Goal: Task Accomplishment & Management: Use online tool/utility

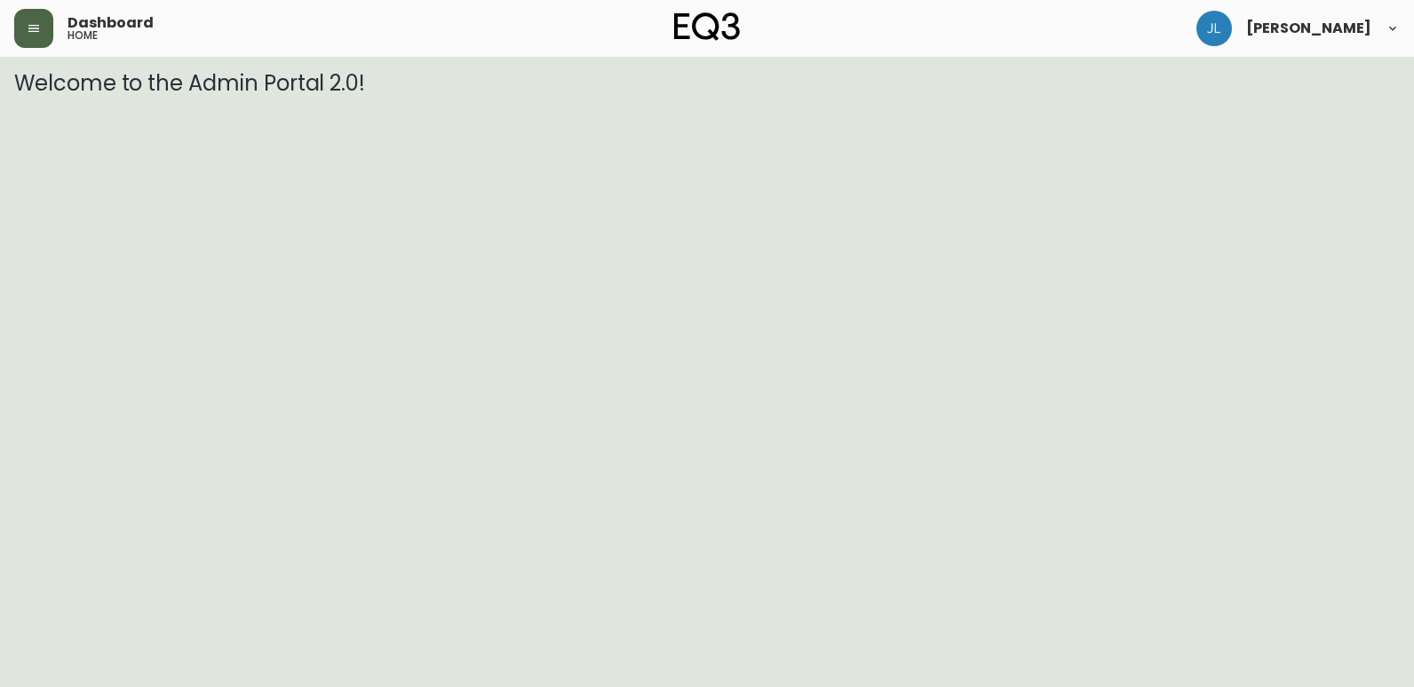
click at [28, 32] on icon "button" at bounding box center [34, 28] width 14 height 14
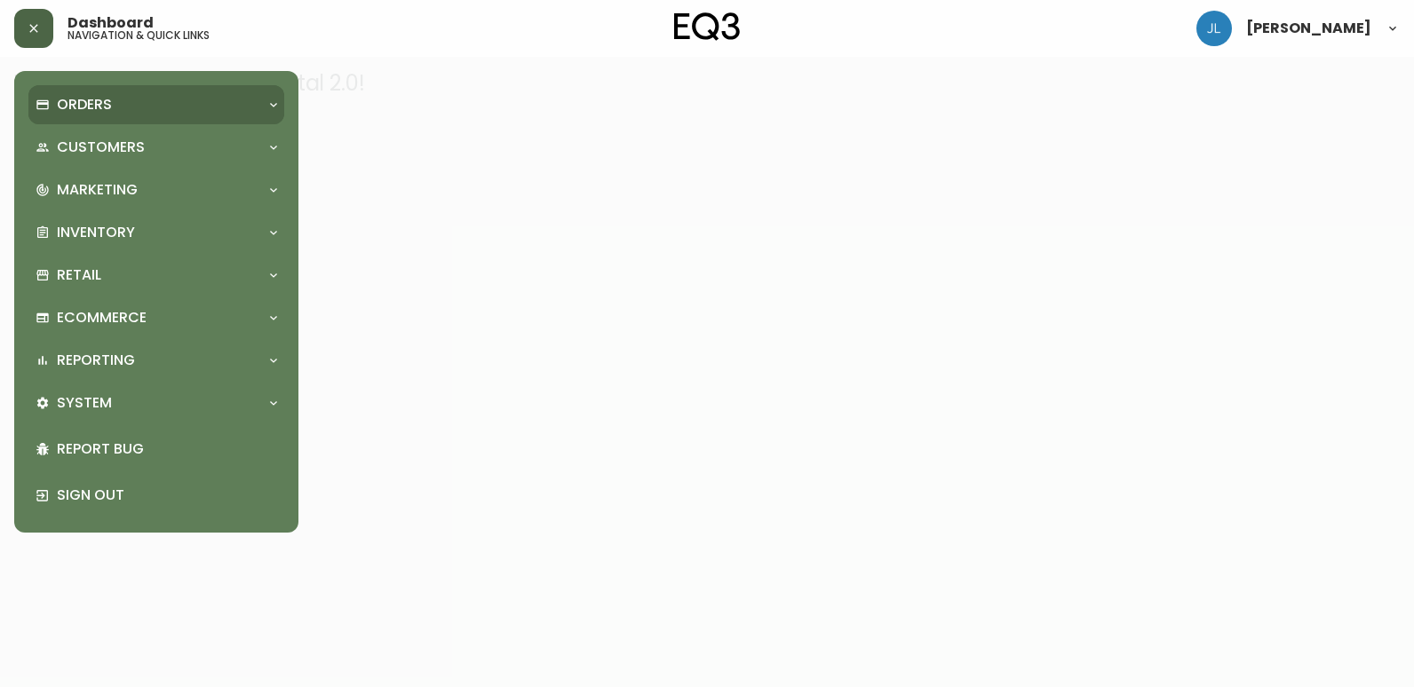
click at [115, 103] on div "Orders" at bounding box center [148, 105] width 224 height 20
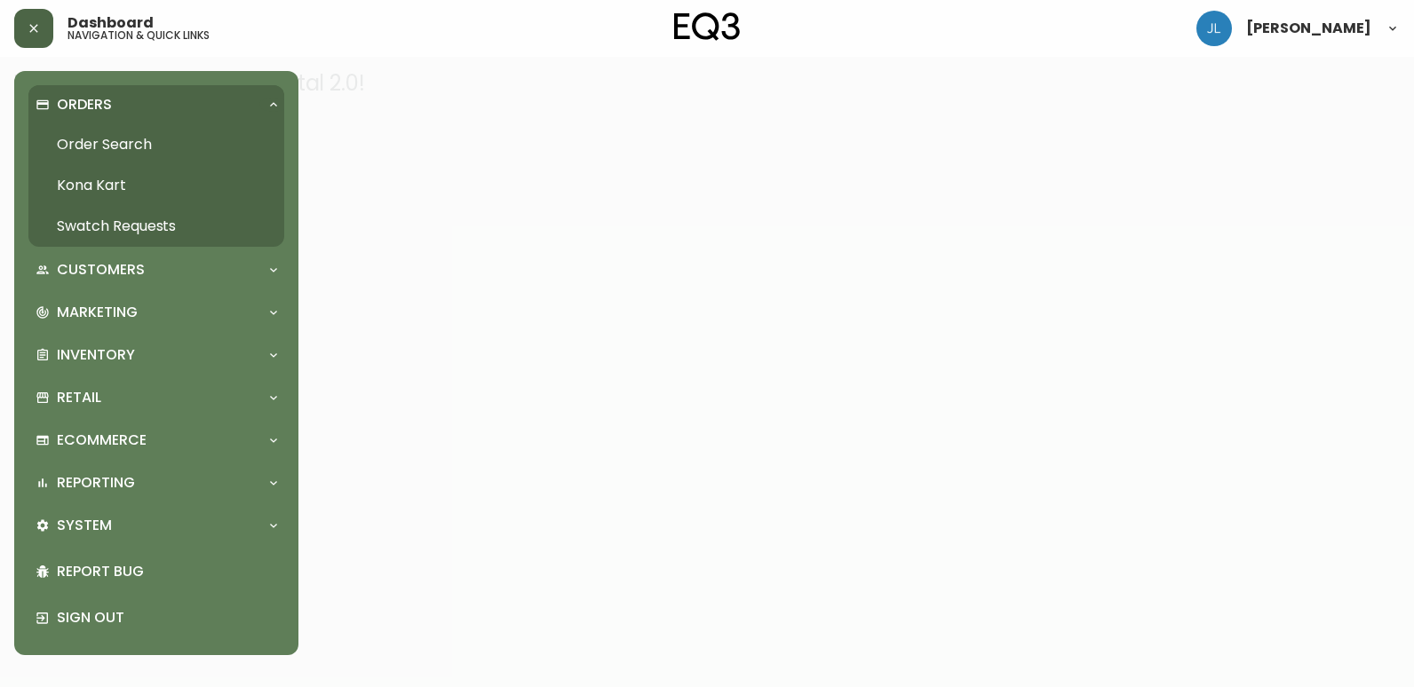
click at [120, 130] on link "Order Search" at bounding box center [156, 144] width 256 height 41
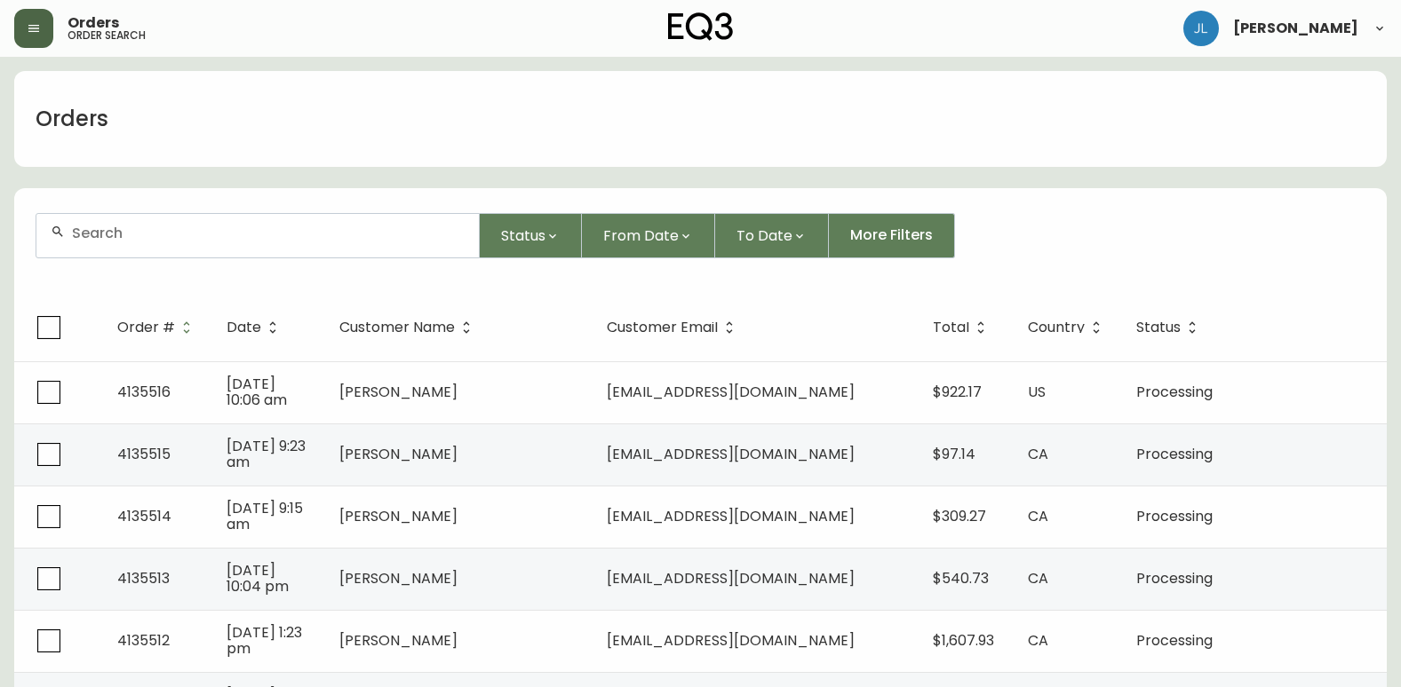
click at [195, 235] on input "text" at bounding box center [268, 233] width 393 height 17
paste input "4133456"
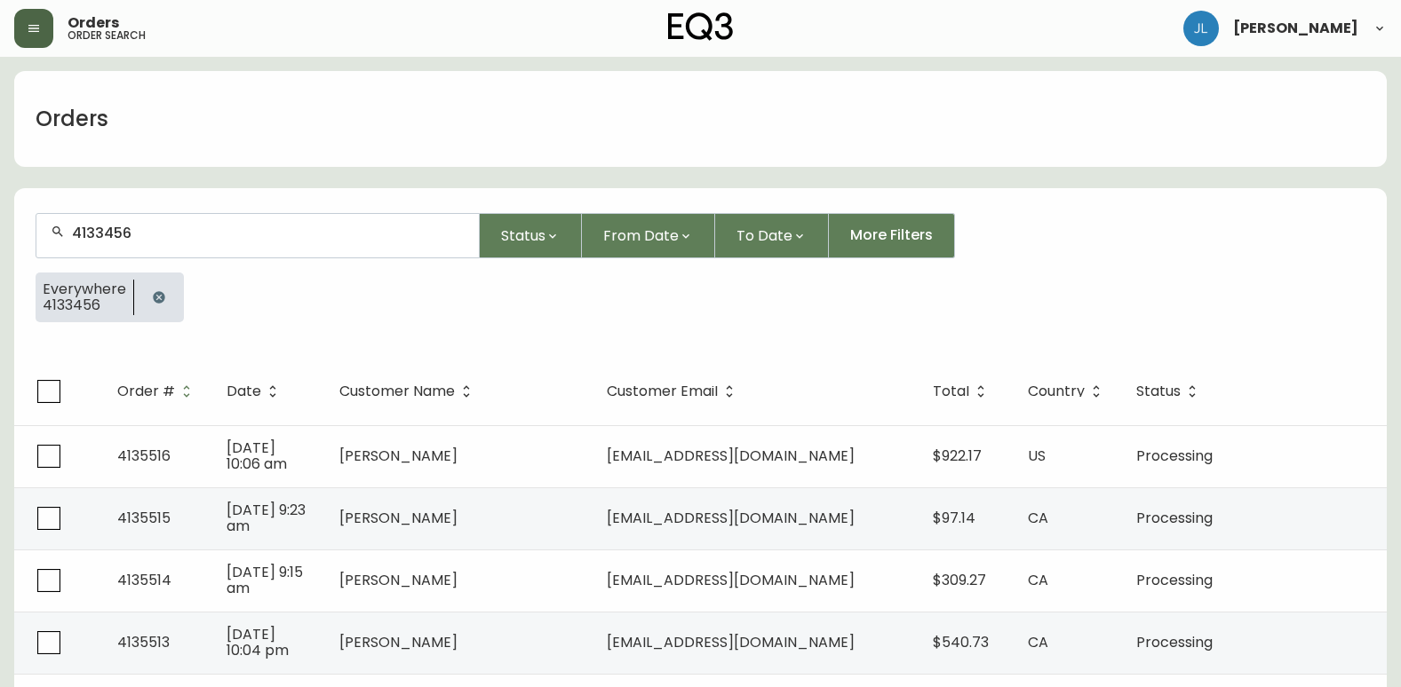
type input "4133456"
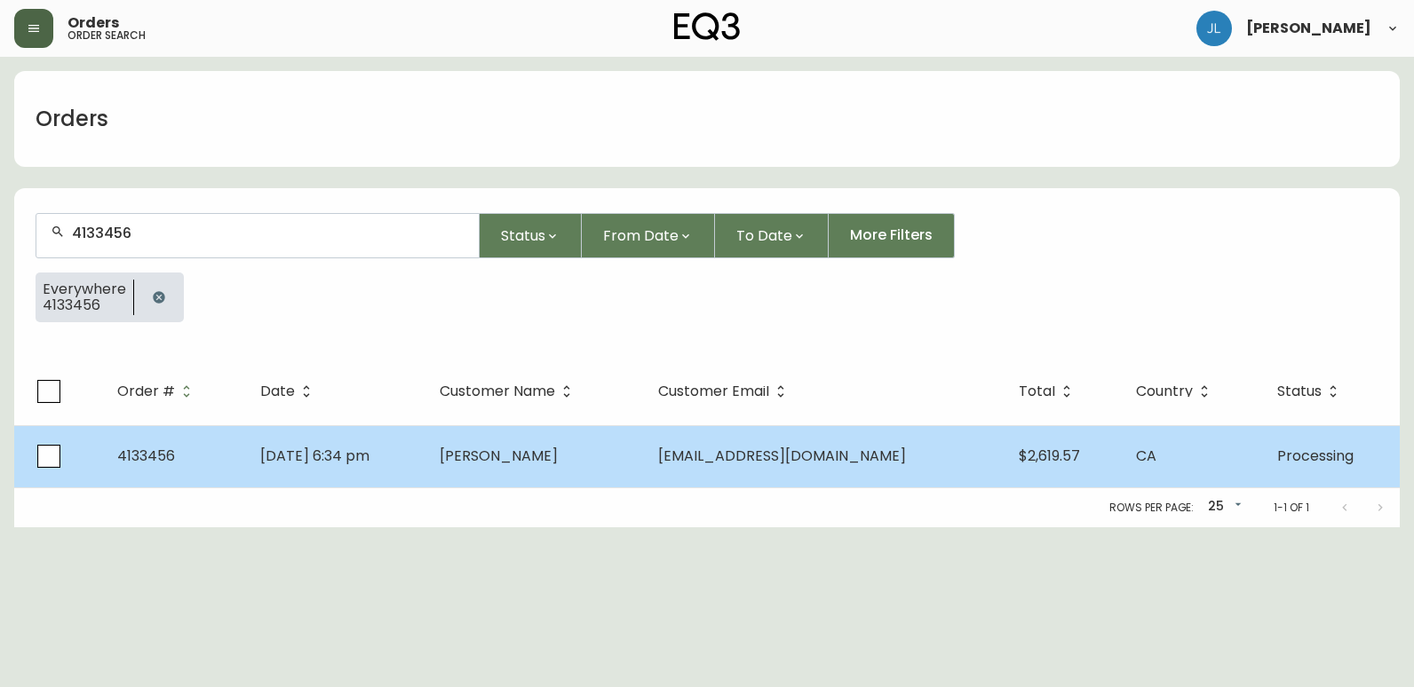
click at [425, 449] on td "[DATE] 6:34 pm" at bounding box center [335, 456] width 179 height 62
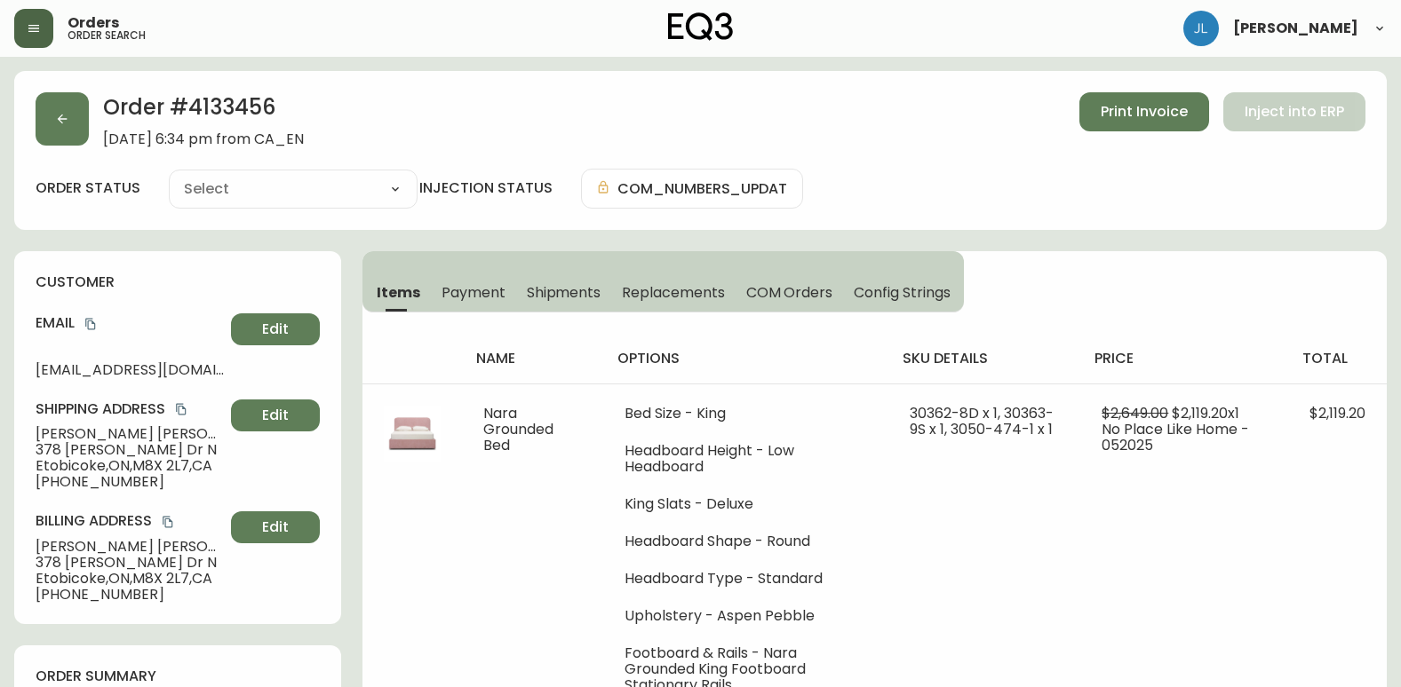
type input "Processing"
select select "PROCESSING"
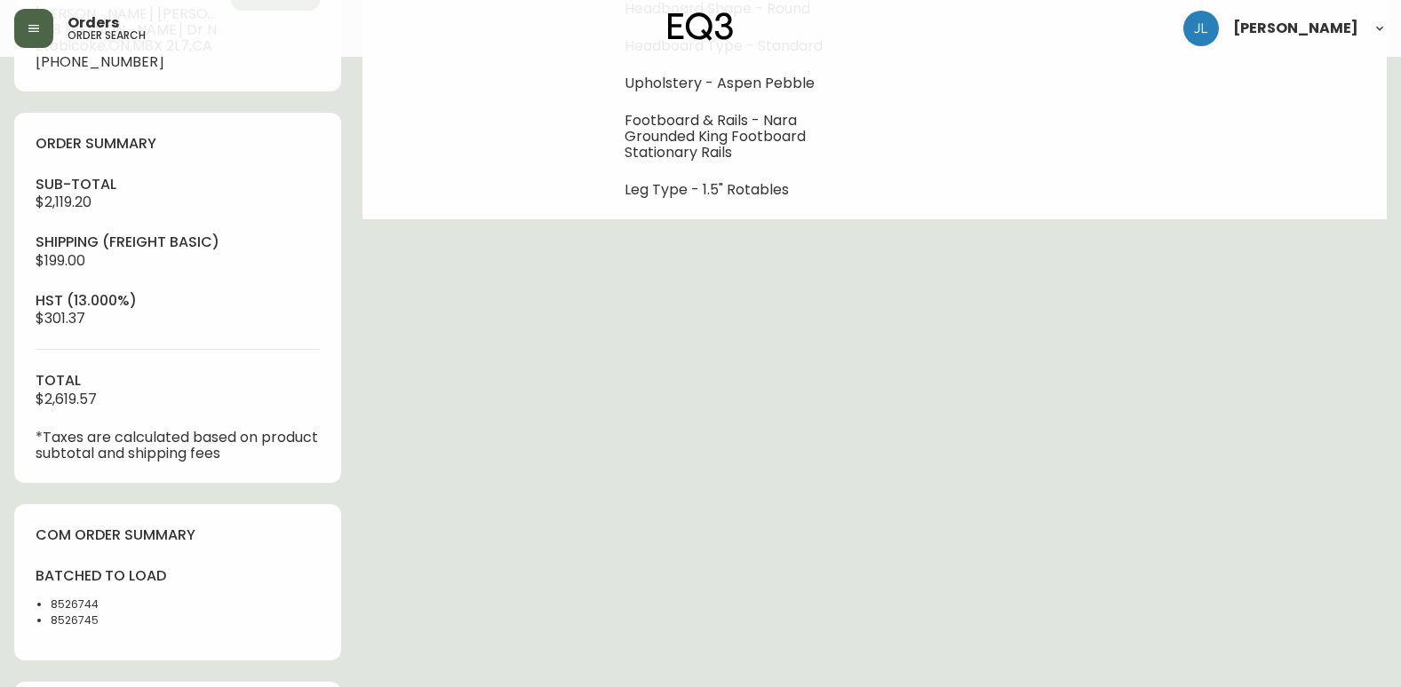
scroll to position [622, 0]
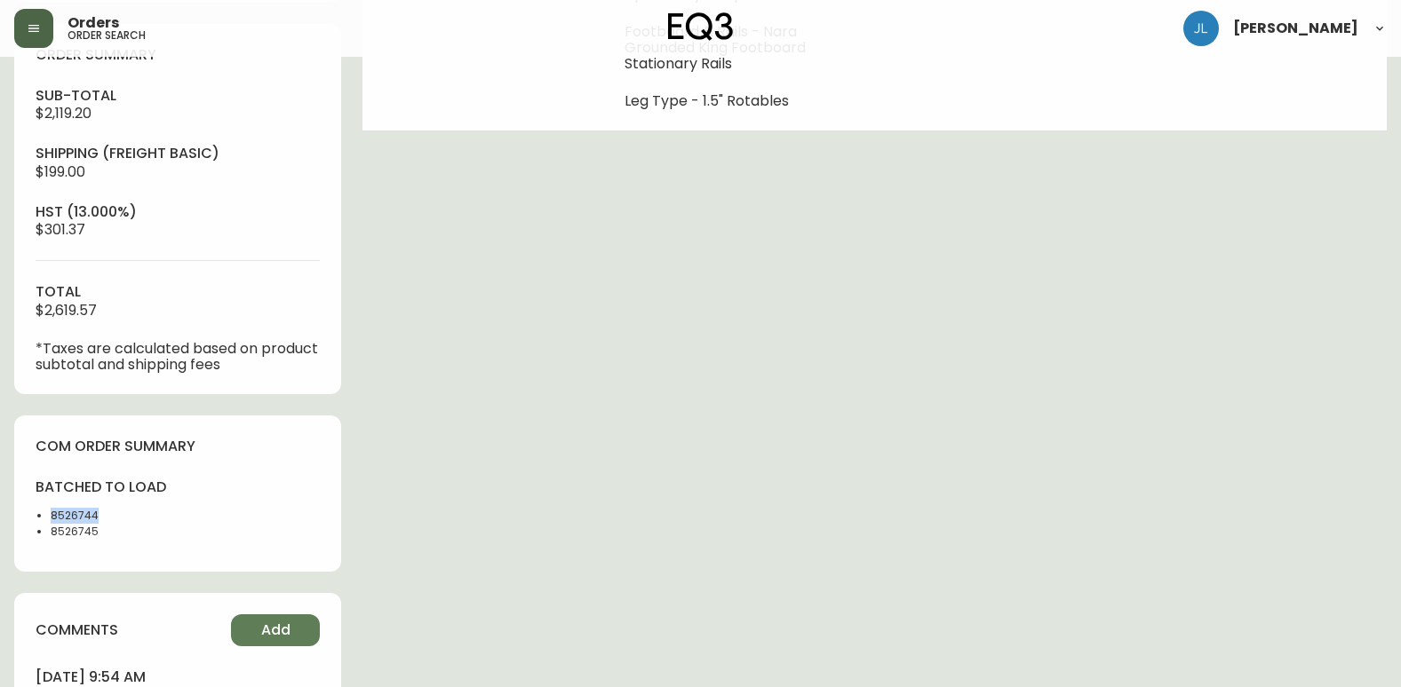
drag, startPoint x: 102, startPoint y: 512, endPoint x: 38, endPoint y: 512, distance: 63.9
click at [51, 512] on li "8526744" at bounding box center [109, 516] width 116 height 16
copy li "8526744"
click at [579, 568] on div "Order # 4133456 [DATE] 6:34 pm from CA_EN Print Invoice Inject into ERP order s…" at bounding box center [700, 178] width 1372 height 1459
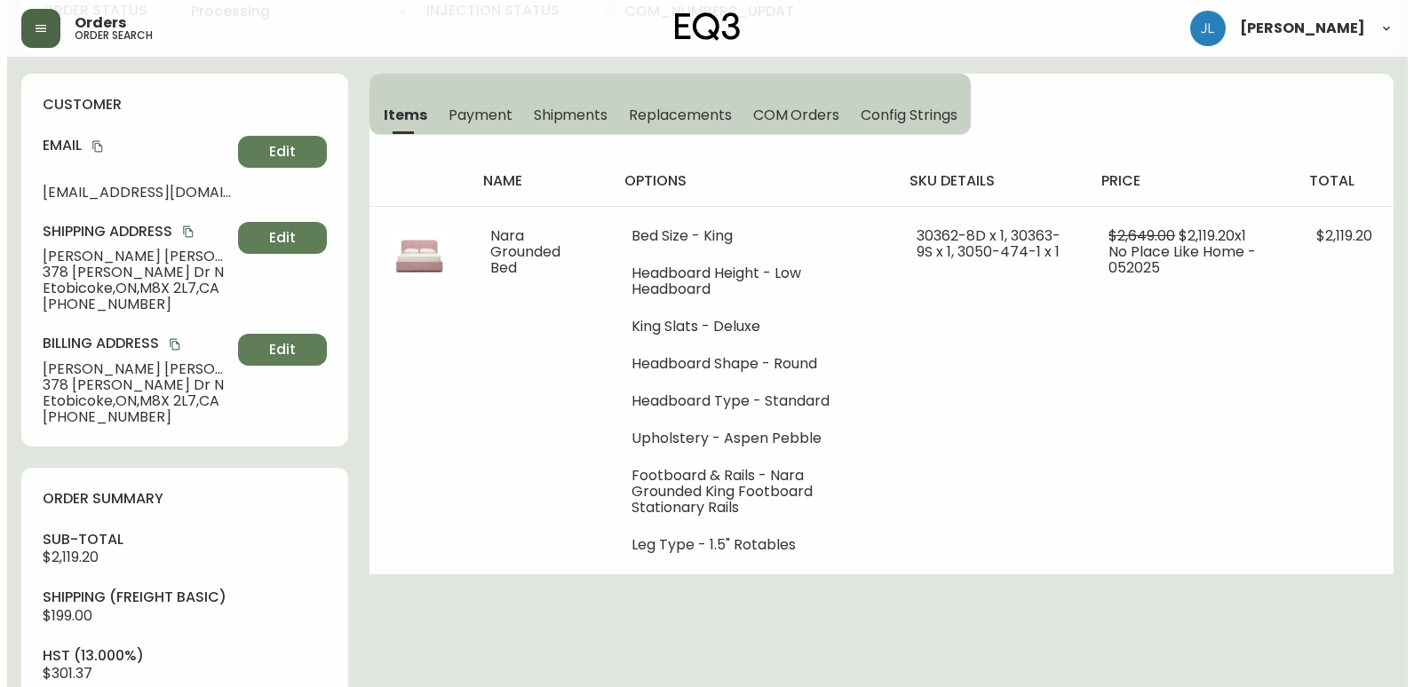
scroll to position [0, 0]
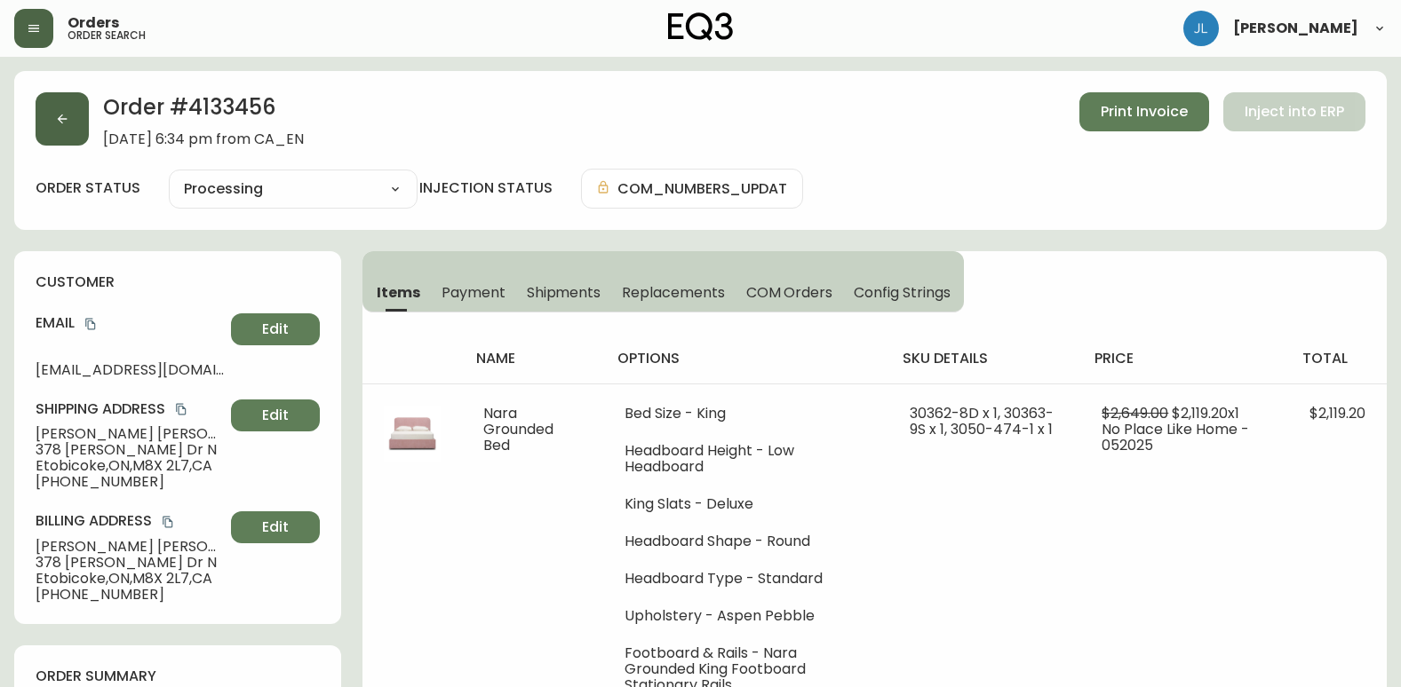
click at [52, 129] on button "button" at bounding box center [62, 118] width 53 height 53
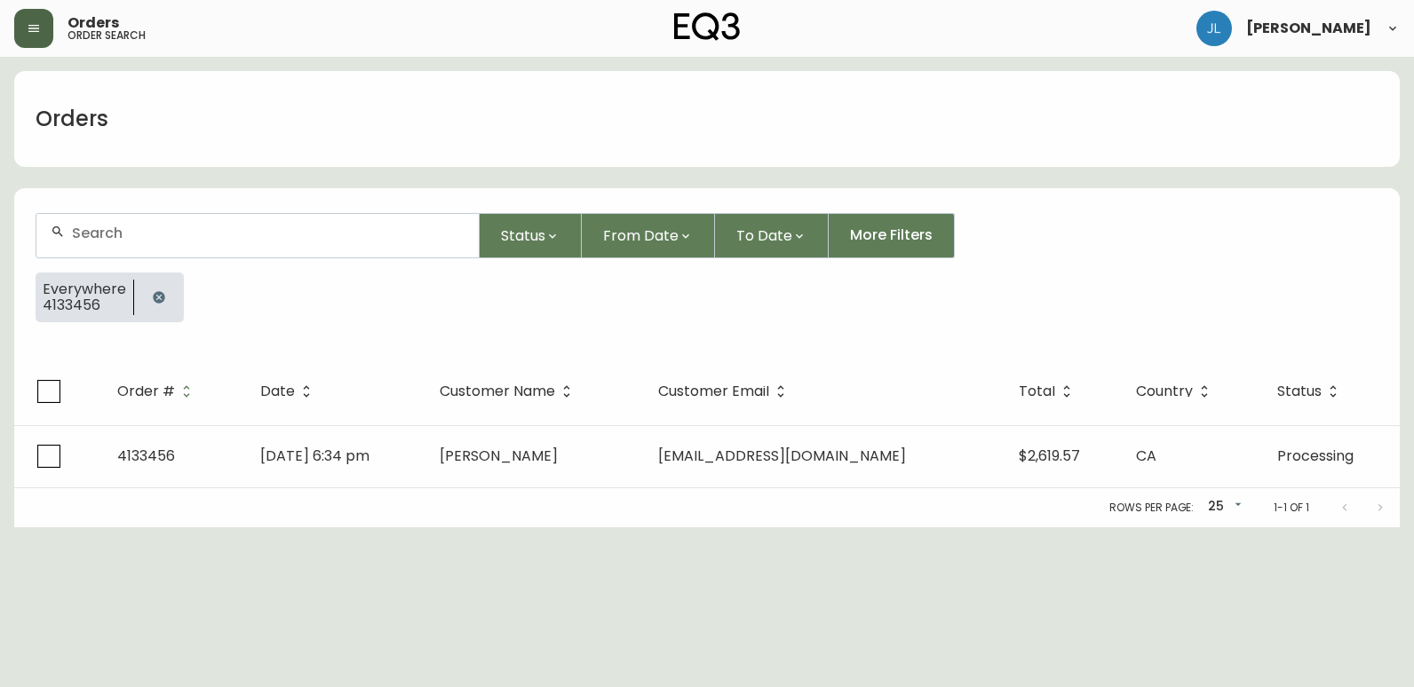
click at [161, 301] on icon "button" at bounding box center [159, 297] width 12 height 12
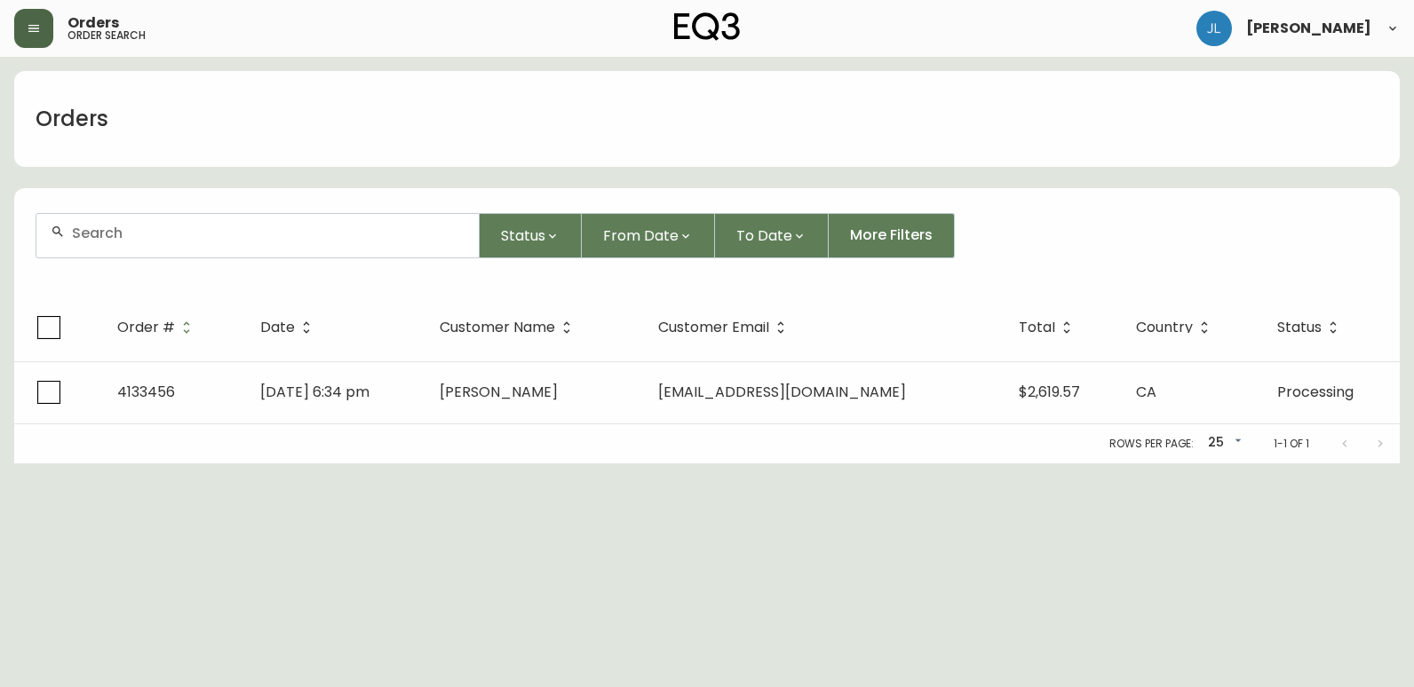
click at [166, 237] on input "text" at bounding box center [268, 233] width 393 height 17
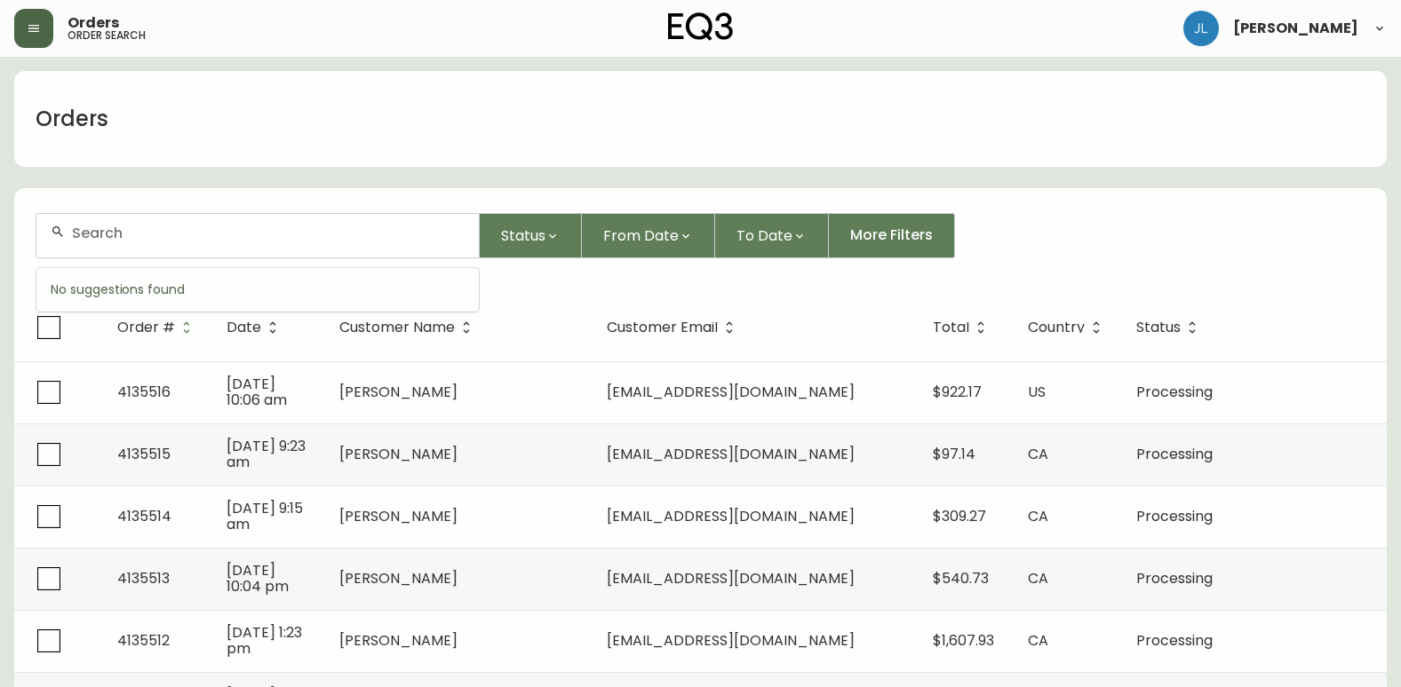
paste input "4133366"
type input "4133366"
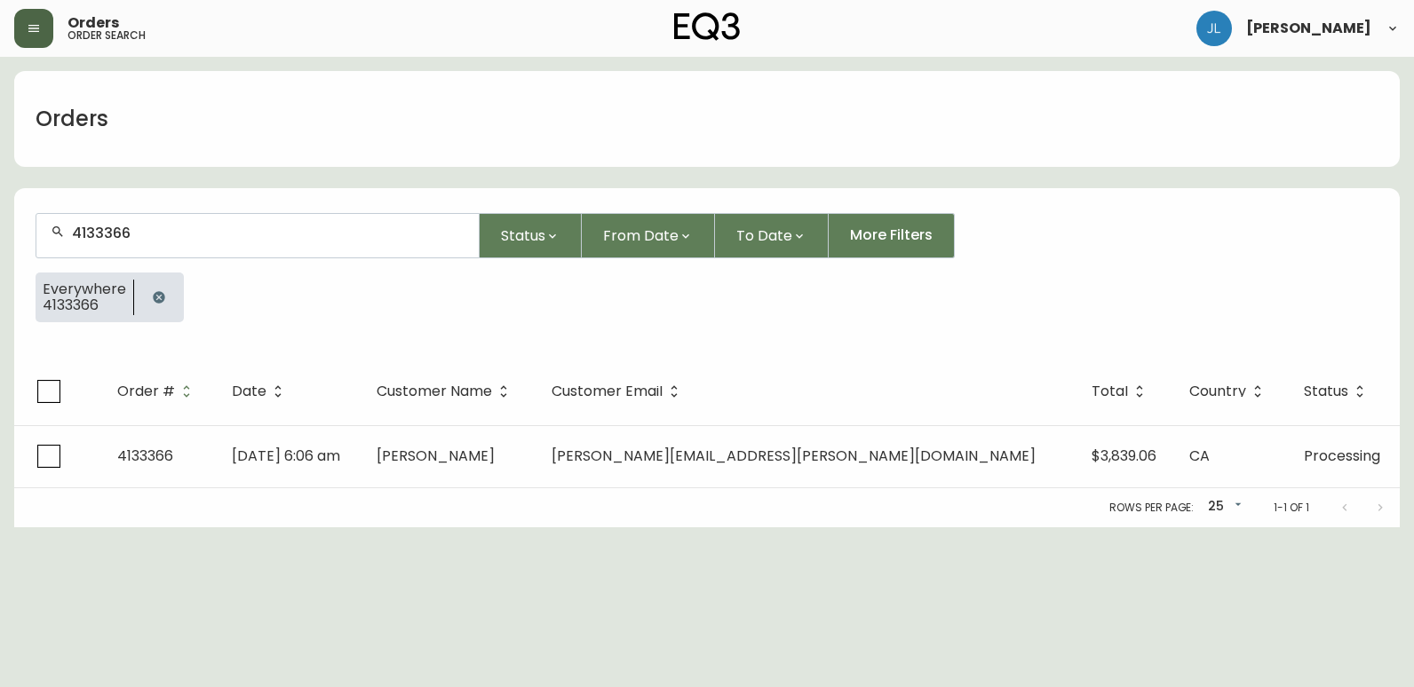
scroll to position [1, 0]
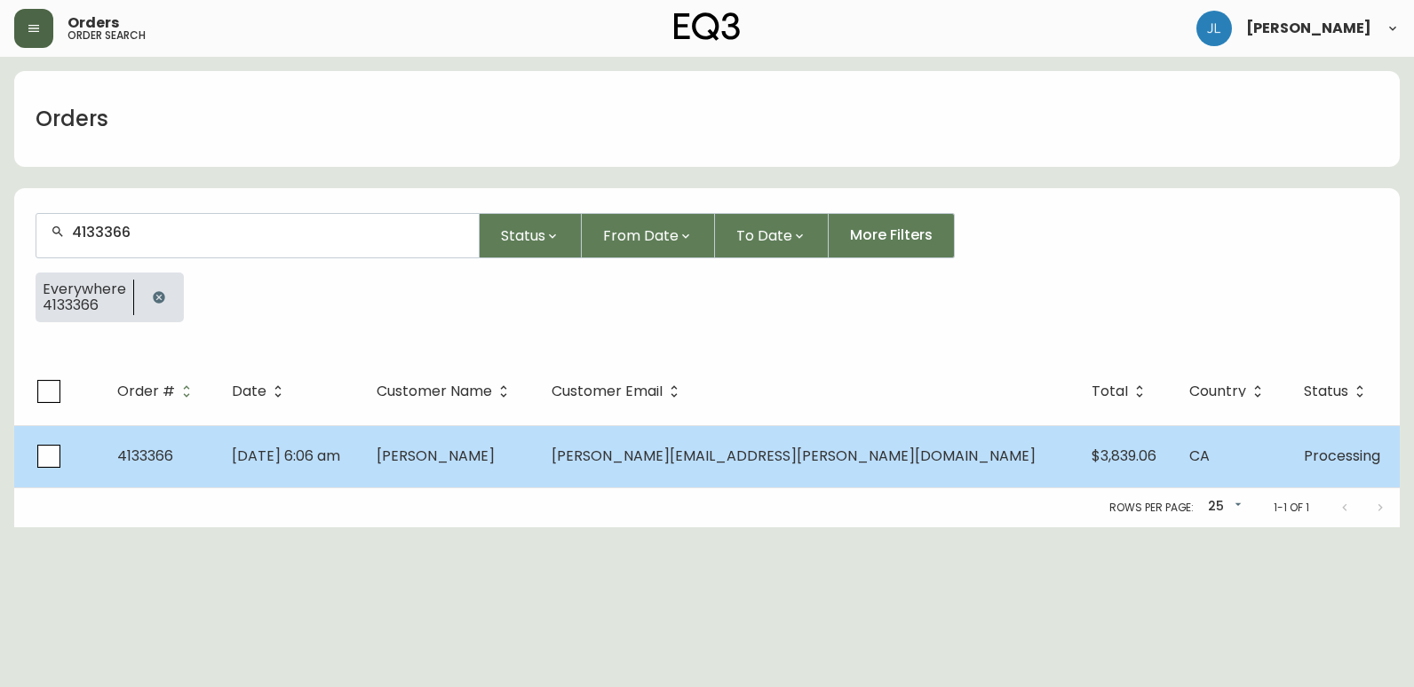
click at [200, 468] on td "4133366" at bounding box center [160, 456] width 115 height 62
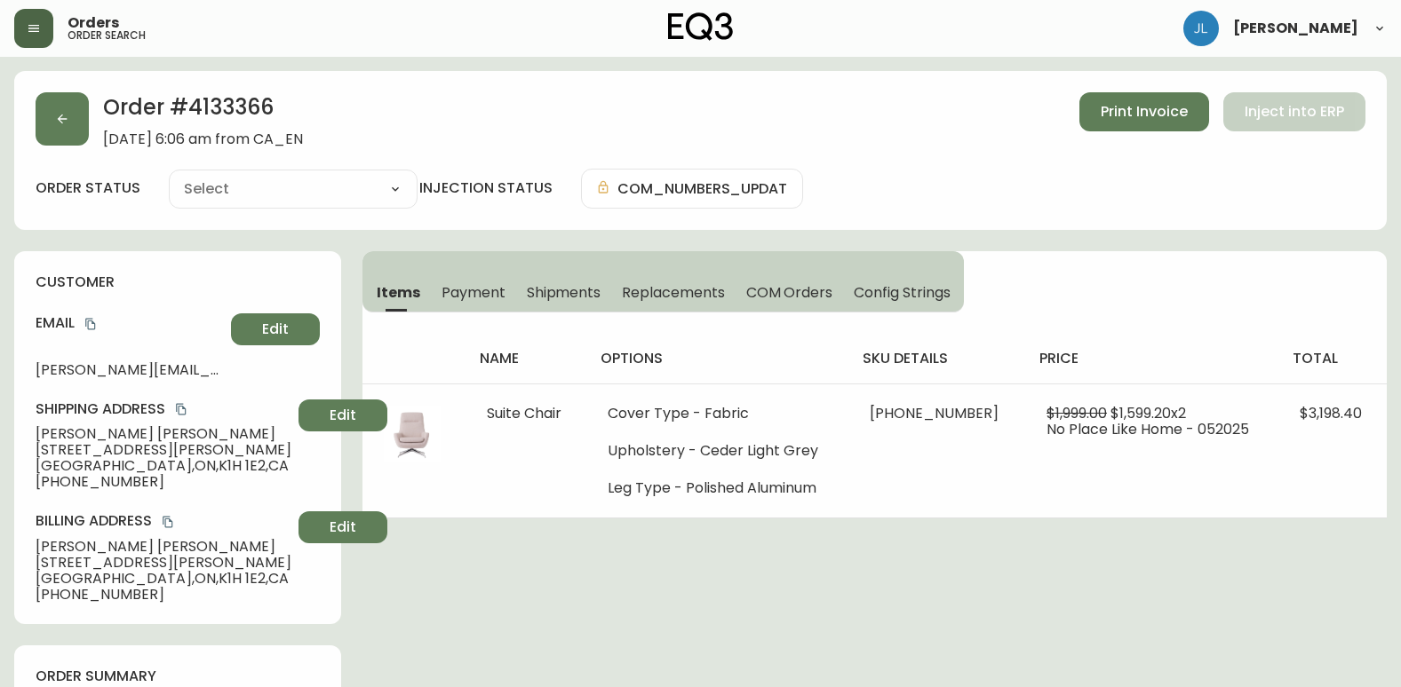
type input "Processing"
select select "PROCESSING"
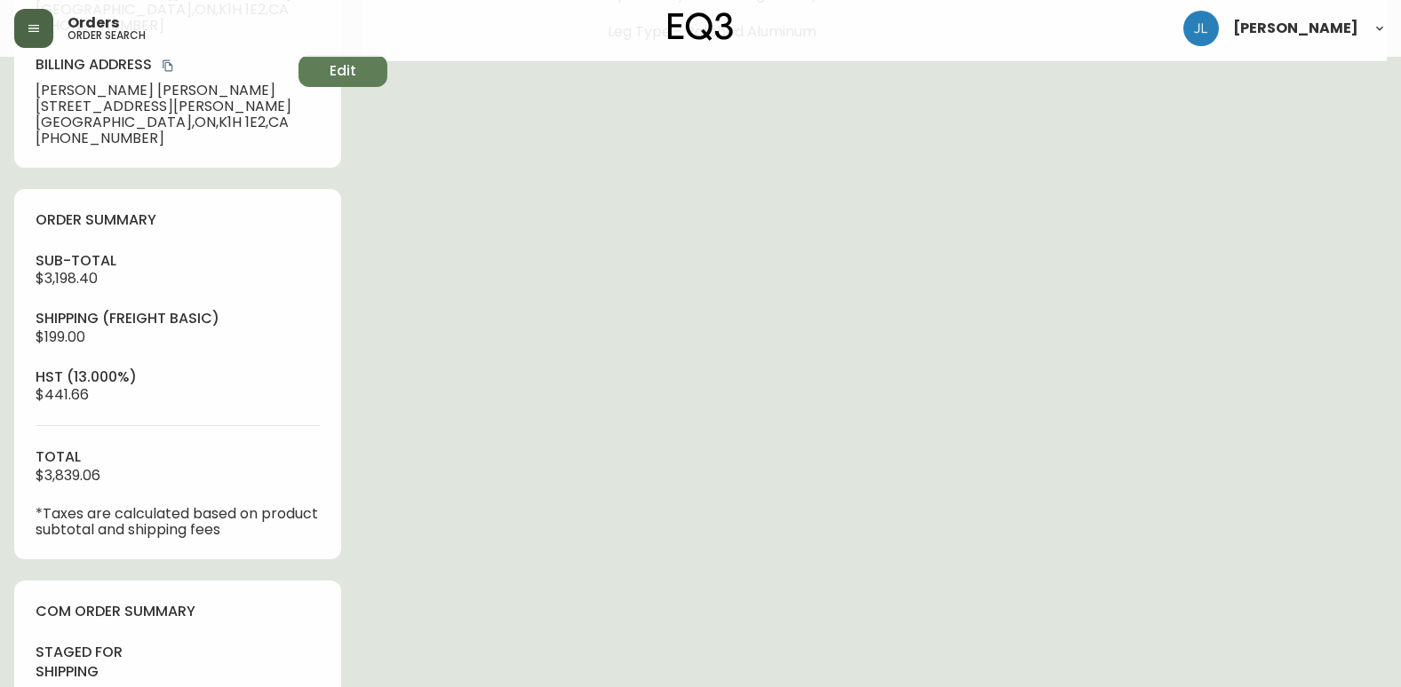
scroll to position [533, 0]
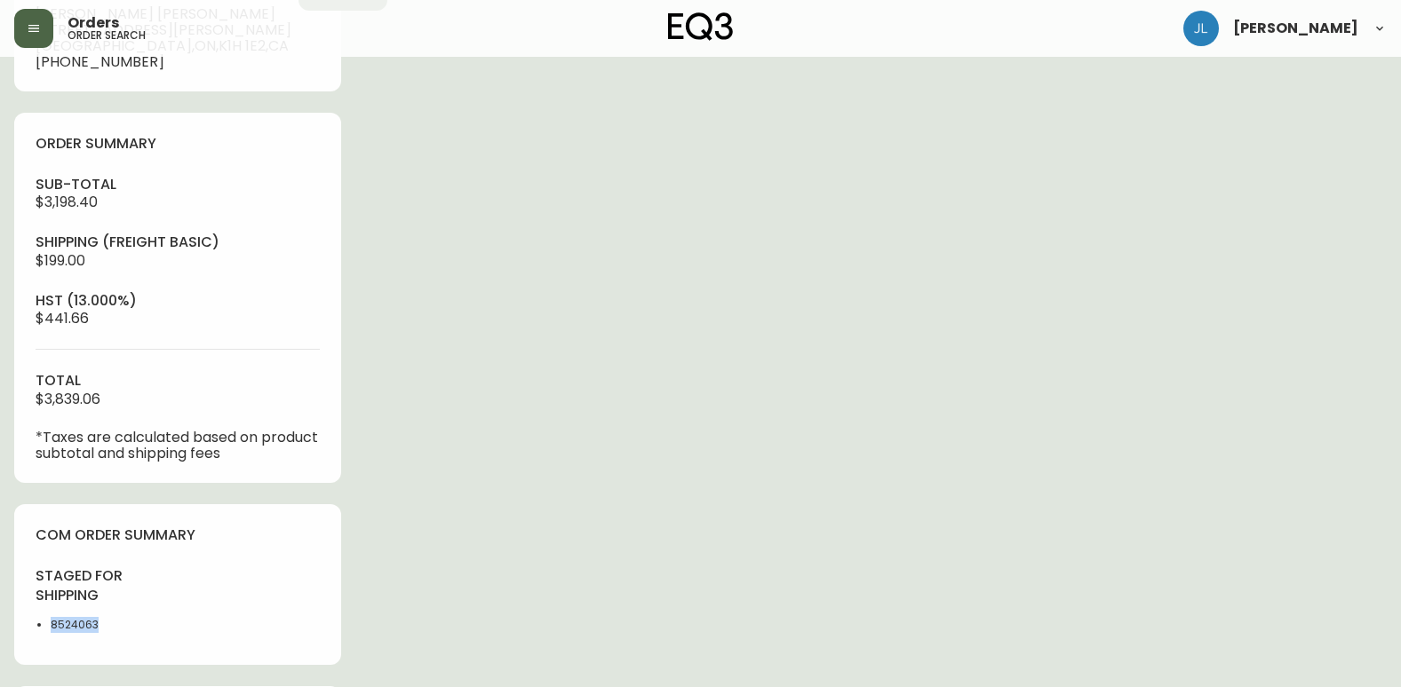
drag, startPoint x: 122, startPoint y: 633, endPoint x: 35, endPoint y: 624, distance: 87.6
click at [35, 624] on div "com order summary staged for shipping 8524063" at bounding box center [177, 584] width 327 height 161
copy li "8524063"
click at [1218, 378] on div "Order # 4133366 [DATE] 6:06 am from [GEOGRAPHIC_DATA] Print Invoice Inject into…" at bounding box center [700, 270] width 1372 height 1464
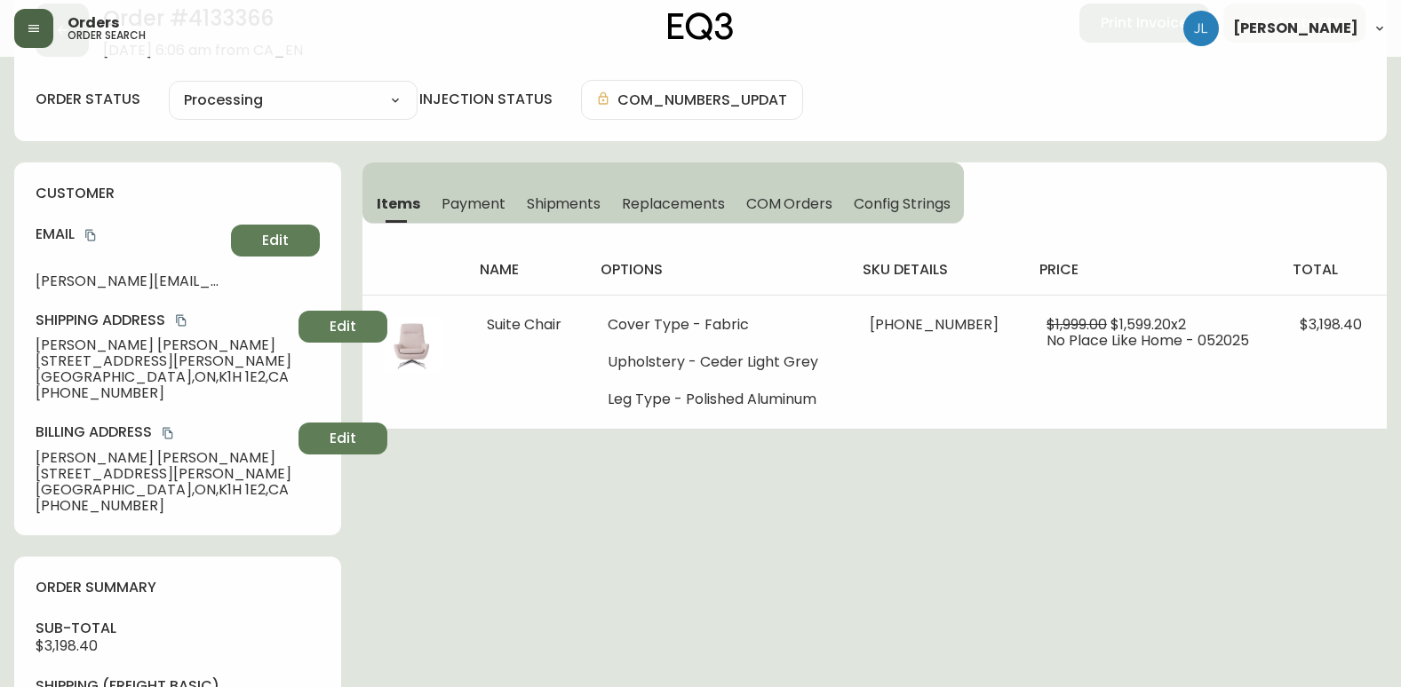
scroll to position [0, 0]
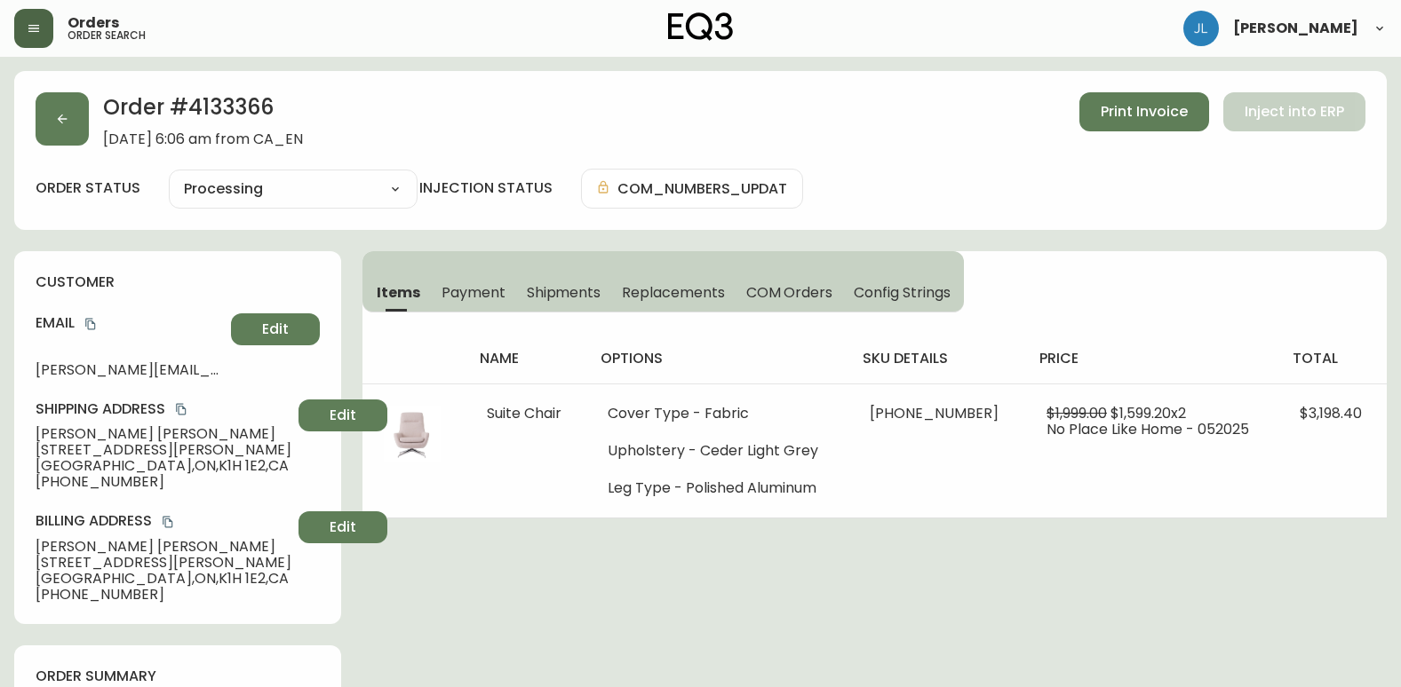
drag, startPoint x: 1119, startPoint y: 197, endPoint x: 1100, endPoint y: 199, distance: 19.6
click at [1119, 197] on div "order status Processing Cancelled Fully Shipped Processing Partially Shipped in…" at bounding box center [701, 189] width 1330 height 40
click at [83, 115] on button "button" at bounding box center [62, 118] width 53 height 53
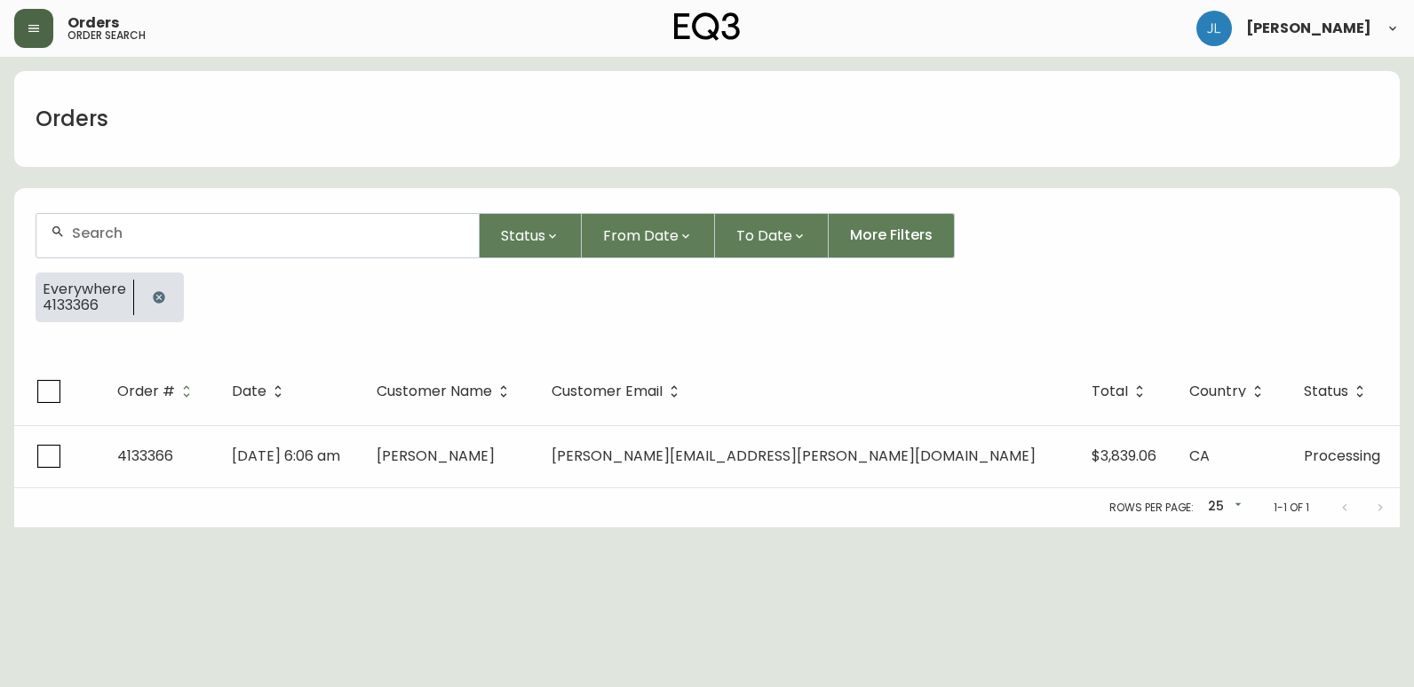
drag, startPoint x: 153, startPoint y: 288, endPoint x: 185, endPoint y: 256, distance: 45.2
click at [154, 288] on button "button" at bounding box center [159, 298] width 36 height 36
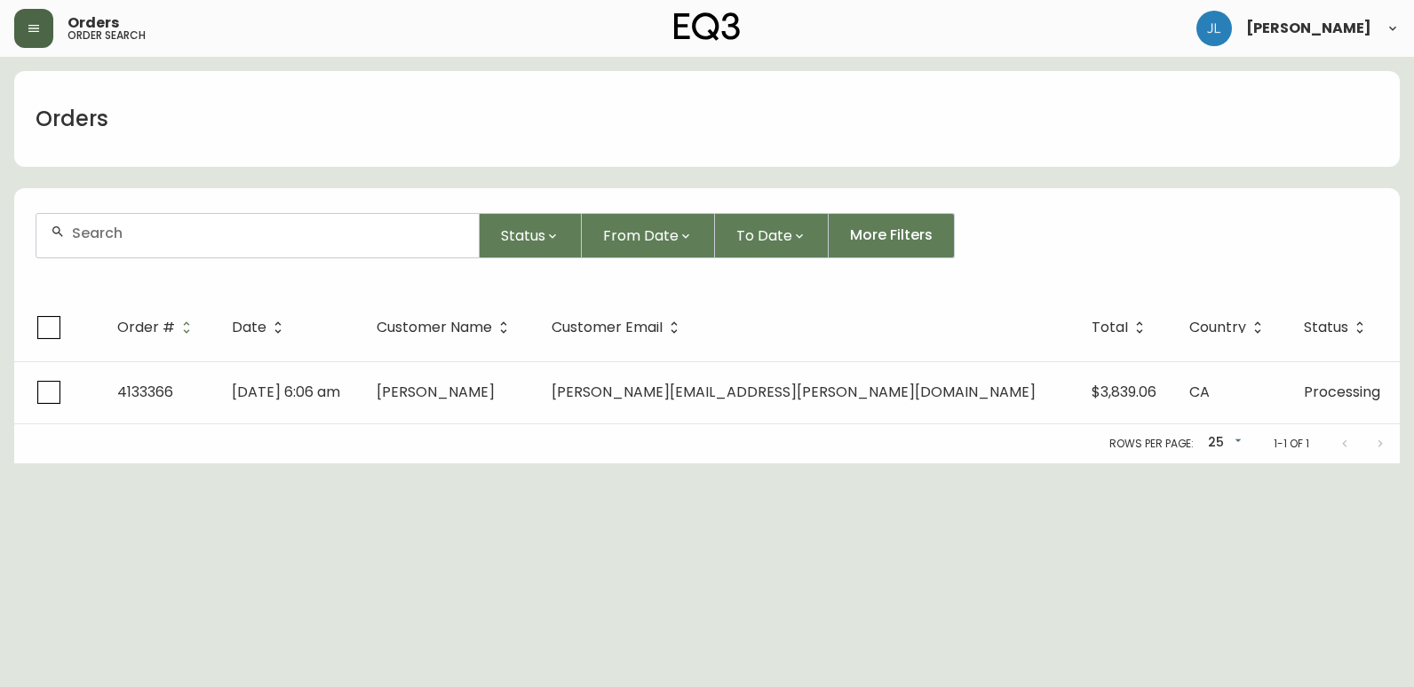
click at [195, 243] on div at bounding box center [257, 236] width 442 height 44
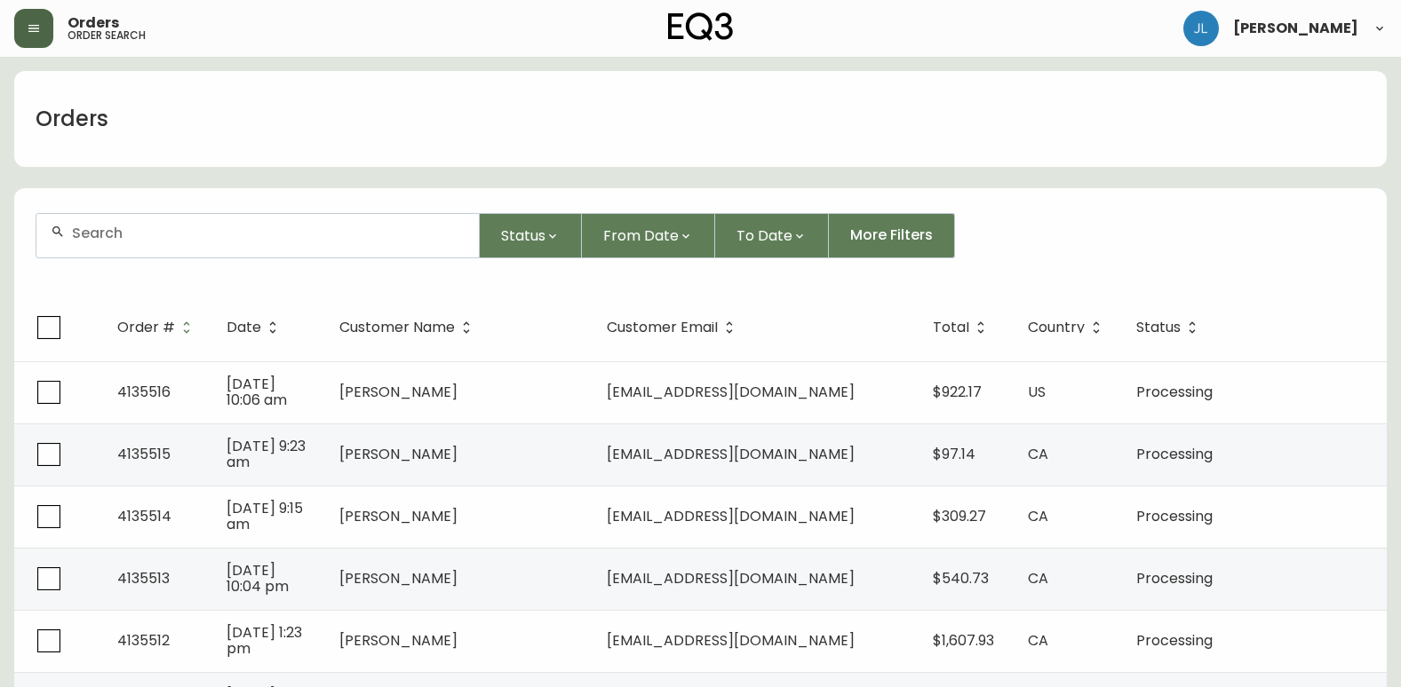
paste input "4135128"
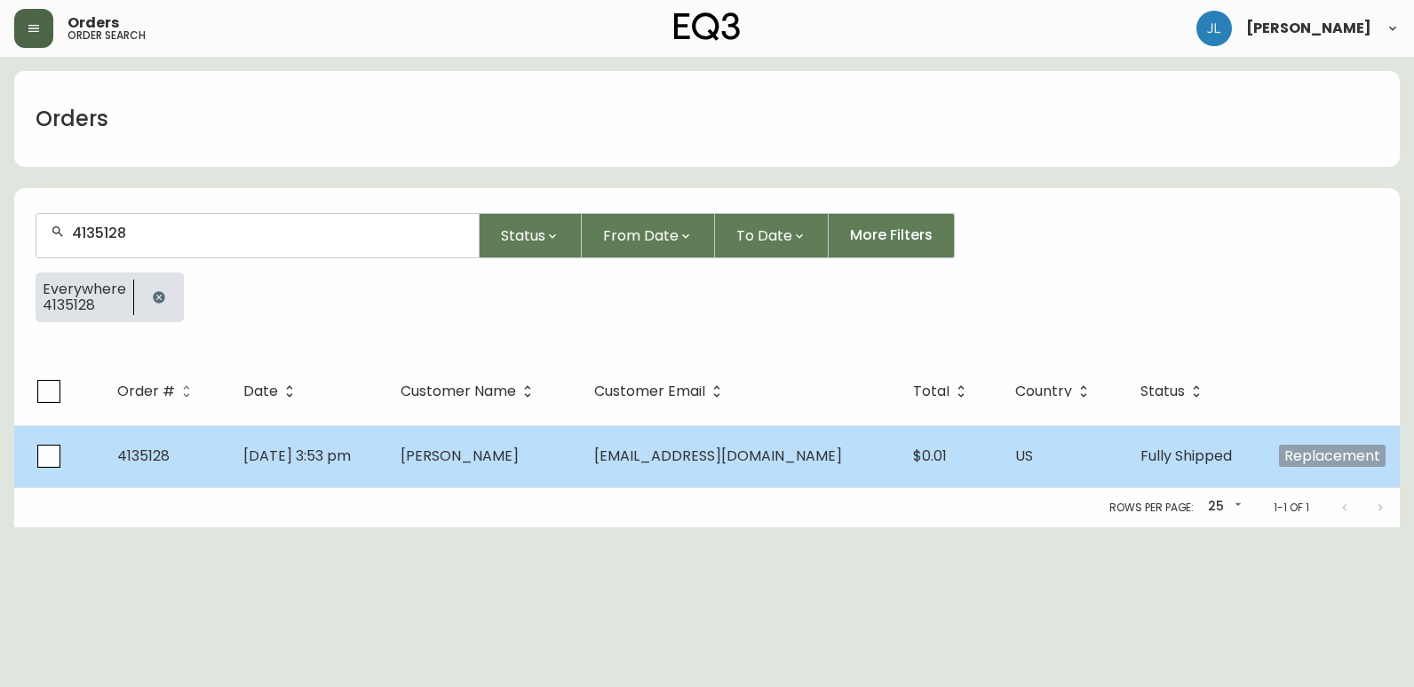
type input "4135128"
click at [351, 462] on span "[DATE] 3:53 pm" at bounding box center [296, 456] width 107 height 20
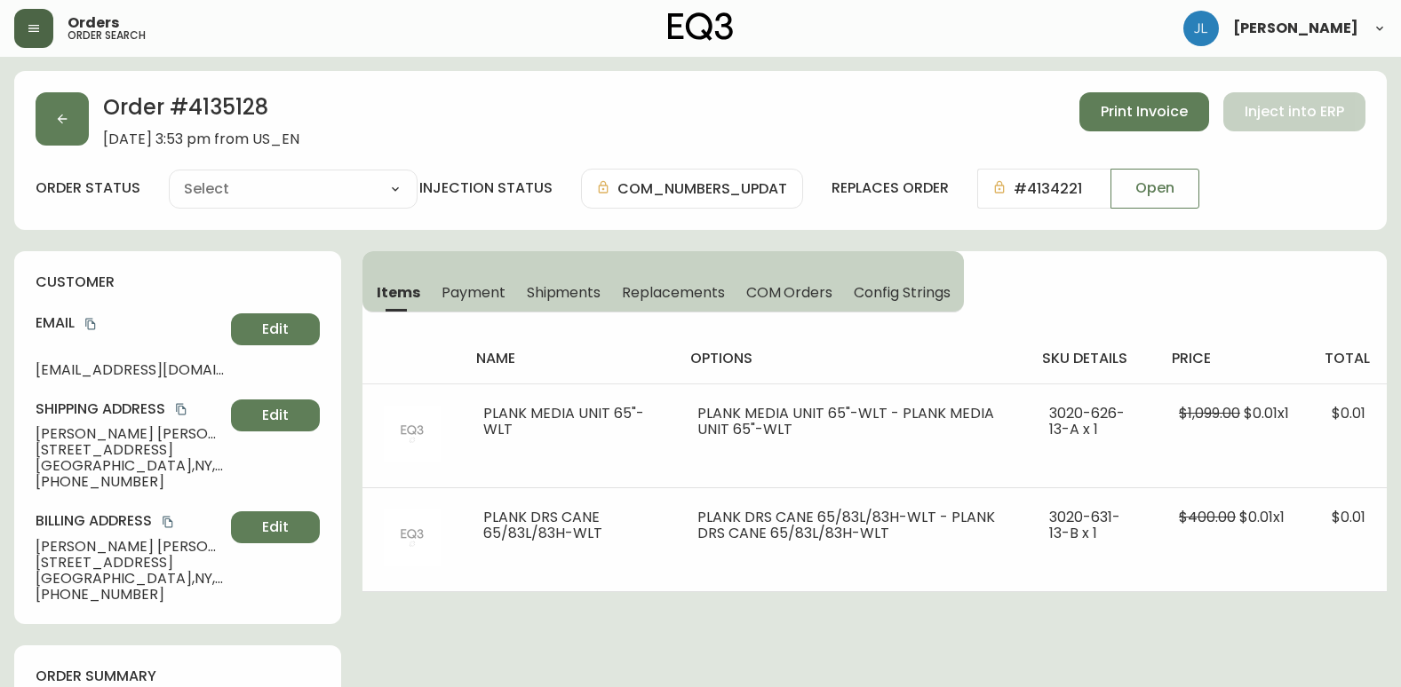
type input "Fully Shipped"
select select "FULLY_SHIPPED"
click at [561, 289] on span "Shipments" at bounding box center [564, 292] width 75 height 19
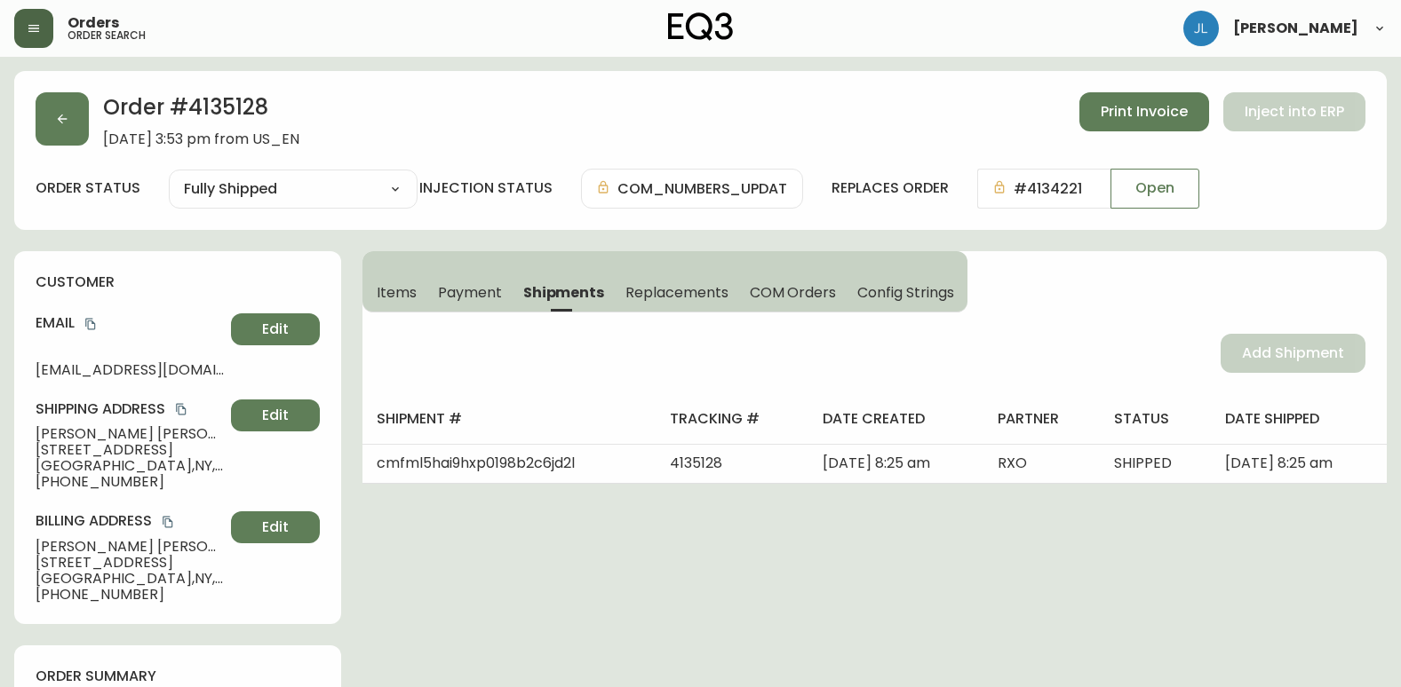
click at [391, 288] on span "Items" at bounding box center [397, 292] width 40 height 19
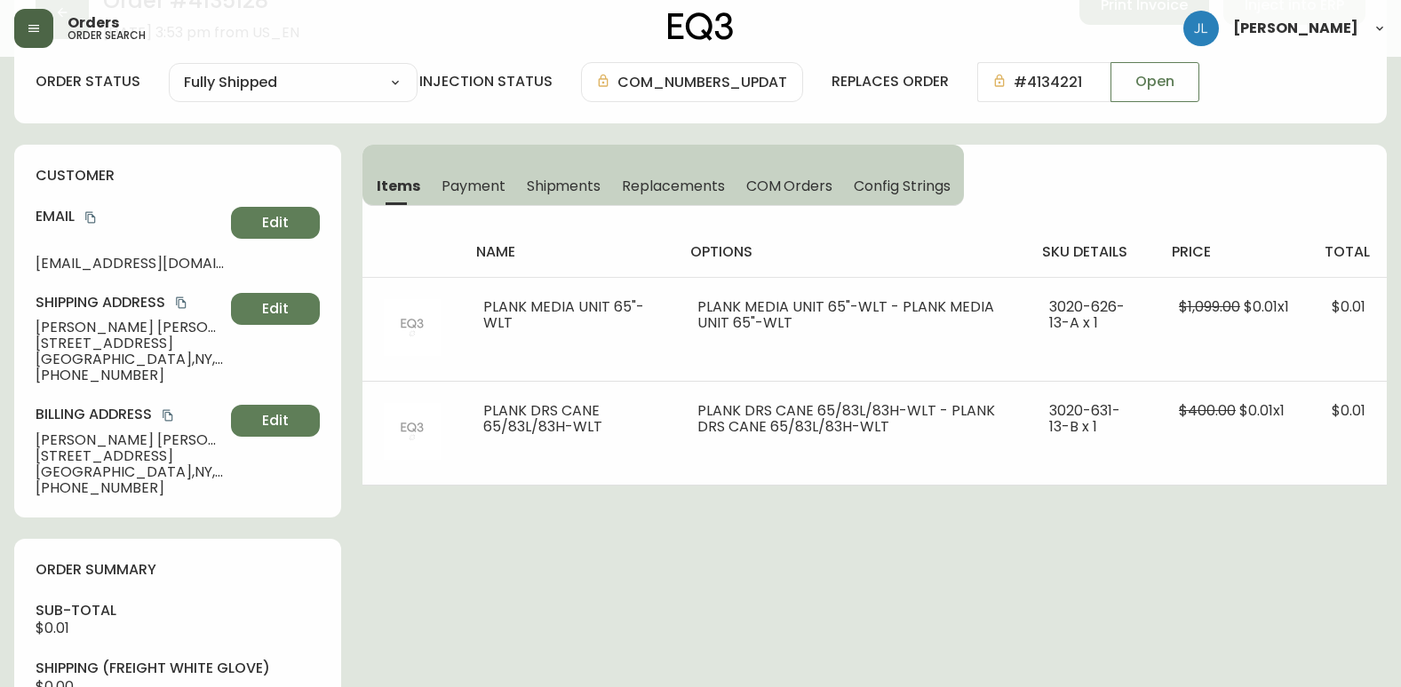
scroll to position [266, 0]
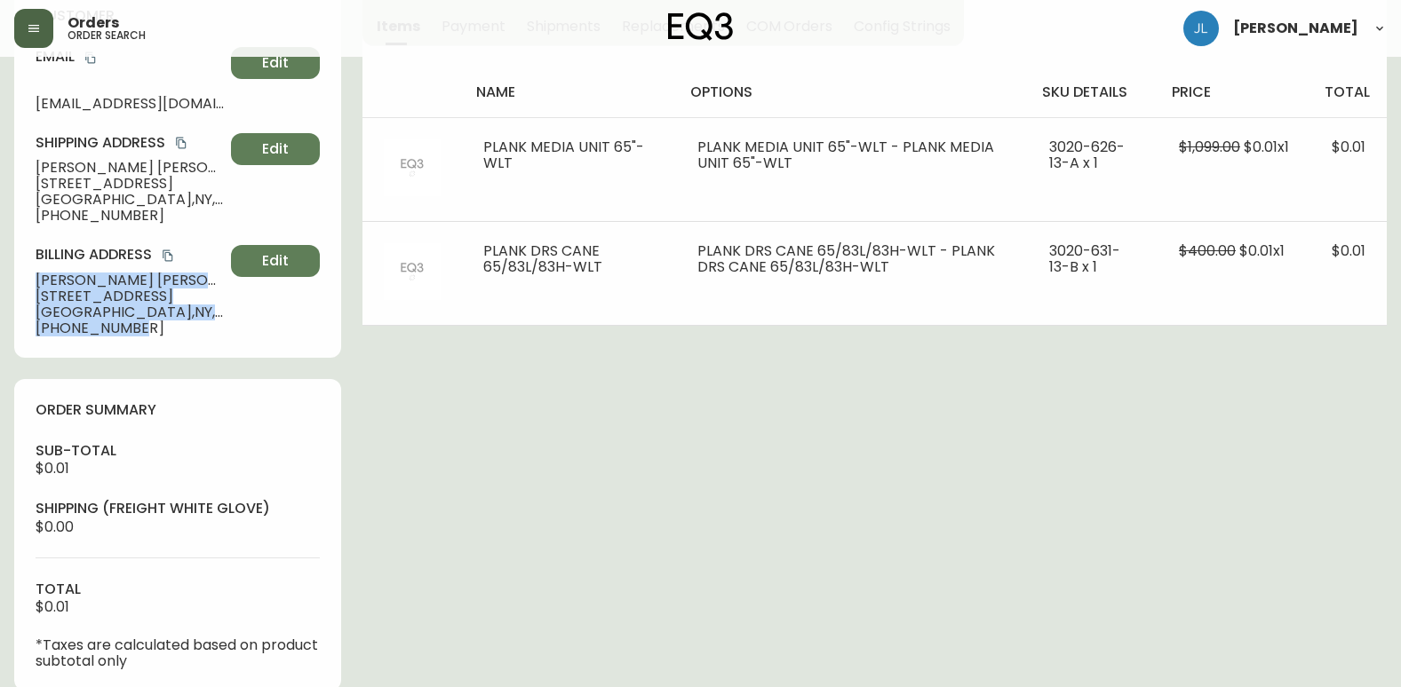
drag, startPoint x: 148, startPoint y: 330, endPoint x: 20, endPoint y: 277, distance: 139.0
click at [20, 277] on div "customer Email [EMAIL_ADDRESS][DOMAIN_NAME] Edit Shipping Address [PERSON_NAME]…" at bounding box center [177, 171] width 327 height 373
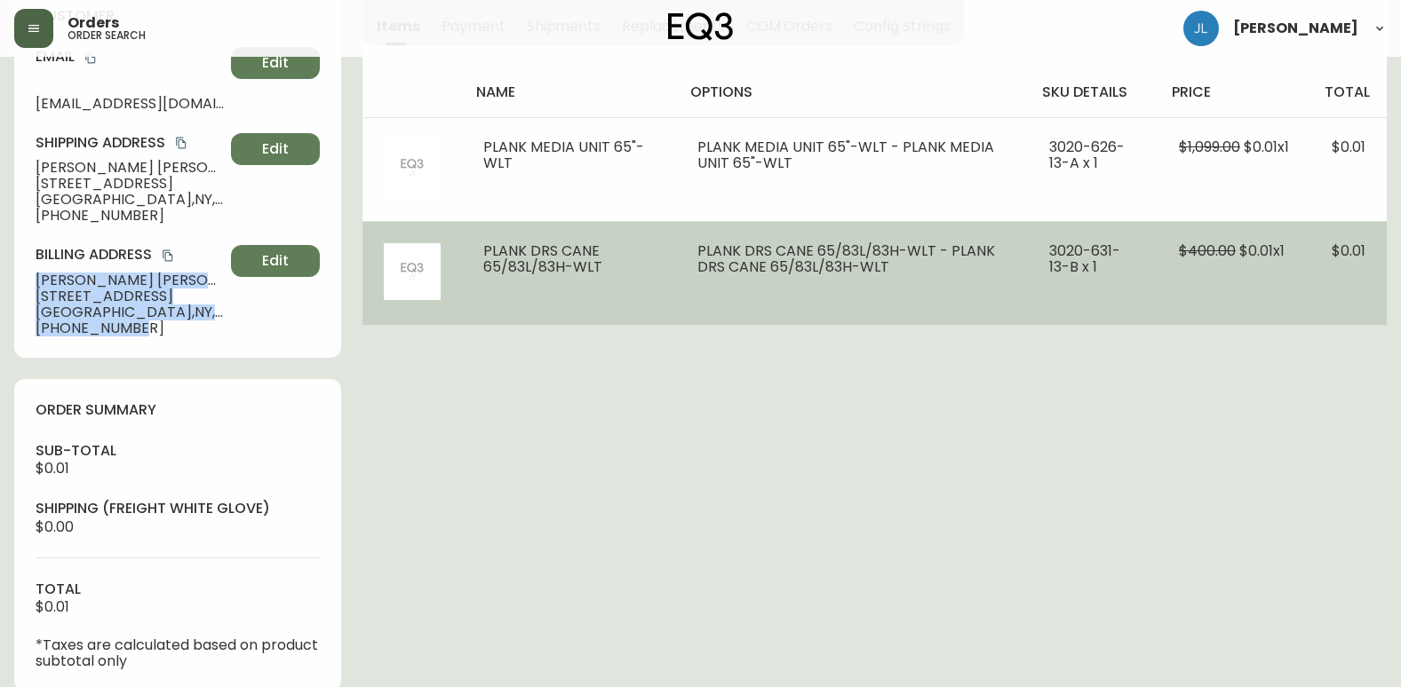
copy div "[PERSON_NAME] [STREET_ADDRESS] [PHONE_NUMBER]"
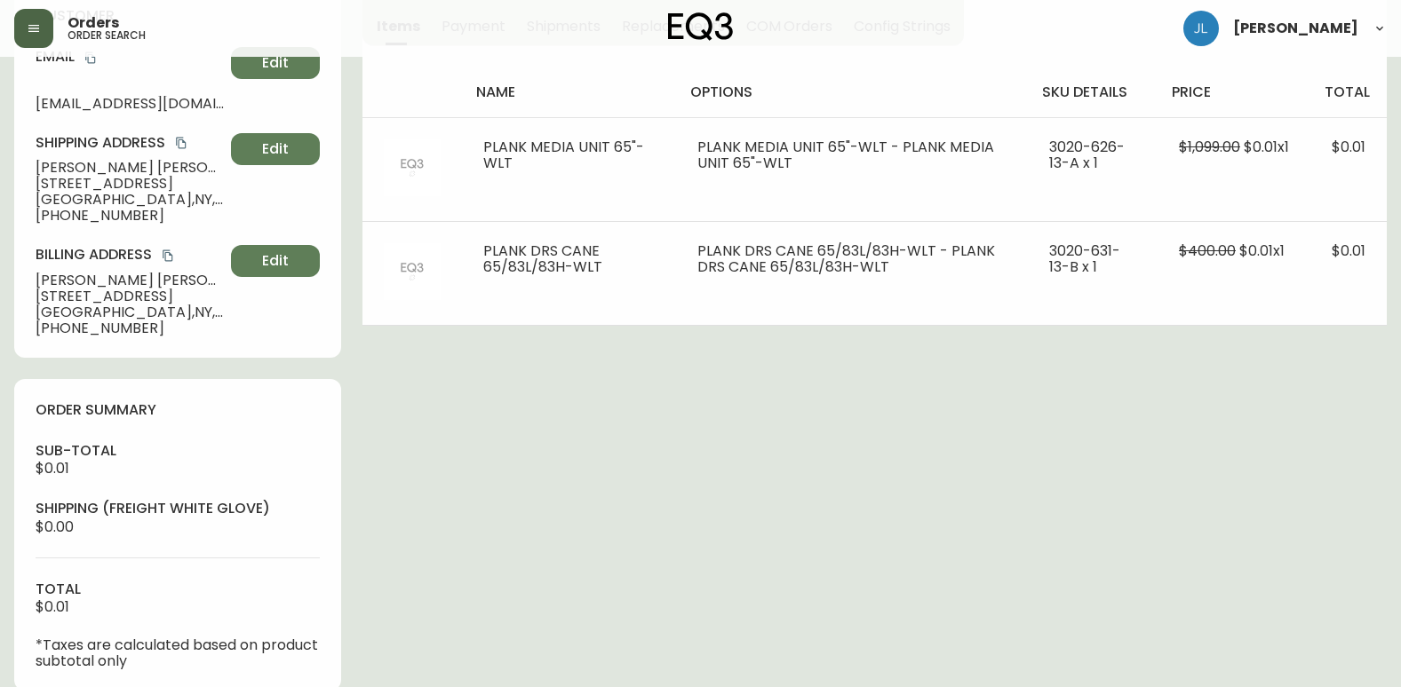
click at [382, 443] on div "Order # 4135128 [DATE] 3:53 pm from US_EN Print Invoice Inject into ERP order s…" at bounding box center [700, 596] width 1372 height 1582
drag, startPoint x: 165, startPoint y: 332, endPoint x: 46, endPoint y: 327, distance: 119.1
click at [46, 327] on span "[PHONE_NUMBER]" at bounding box center [130, 329] width 188 height 16
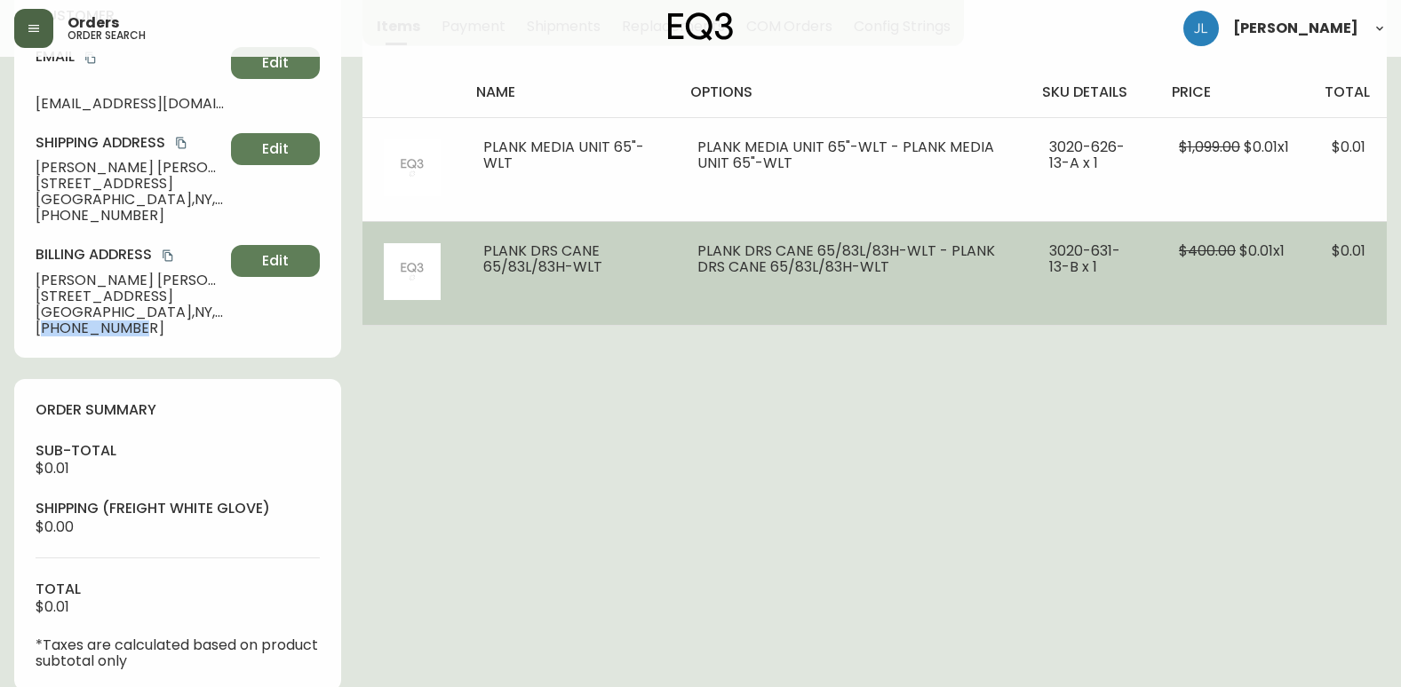
copy span "16109086146"
